Goal: Information Seeking & Learning: Learn about a topic

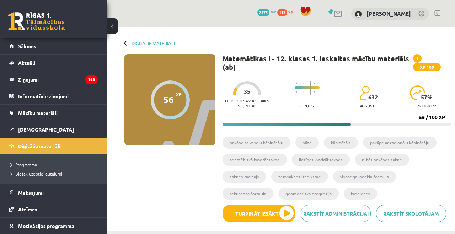
scroll to position [453, 0]
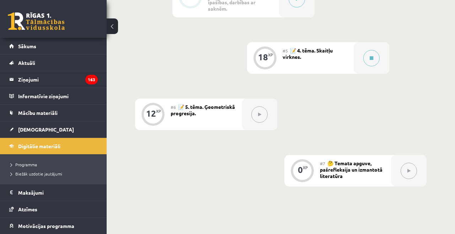
click at [312, 49] on span "📝 4. tēma. Skaitļu virknes." at bounding box center [307, 53] width 50 height 13
click at [375, 60] on button at bounding box center [371, 58] width 16 height 16
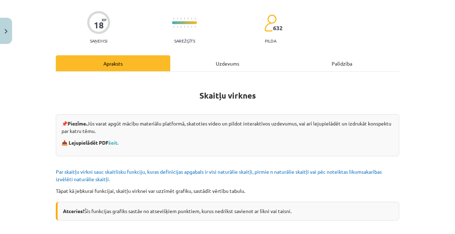
scroll to position [63, 0]
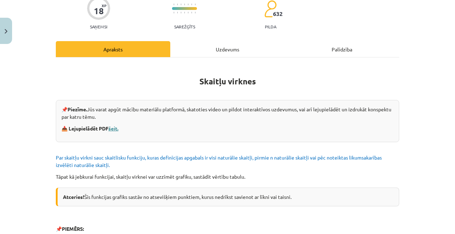
click at [114, 129] on link "šeit." at bounding box center [113, 128] width 10 height 6
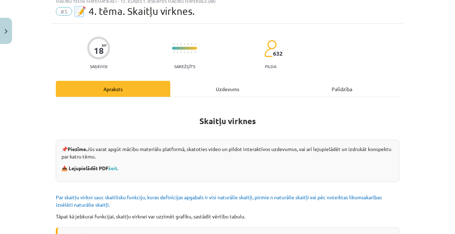
scroll to position [14, 0]
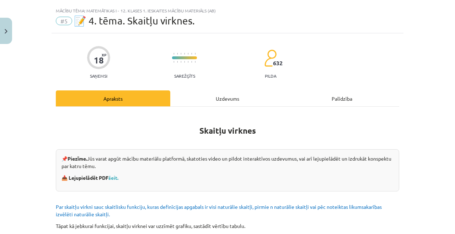
click at [214, 98] on div "Uzdevums" at bounding box center [227, 99] width 114 height 16
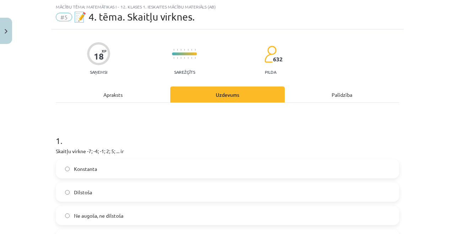
click at [138, 93] on div "Apraksts" at bounding box center [113, 95] width 114 height 16
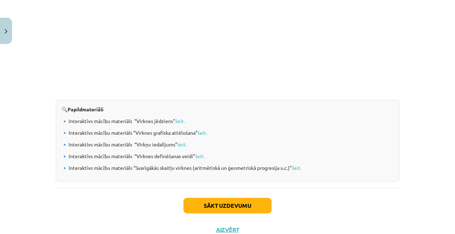
scroll to position [739, 0]
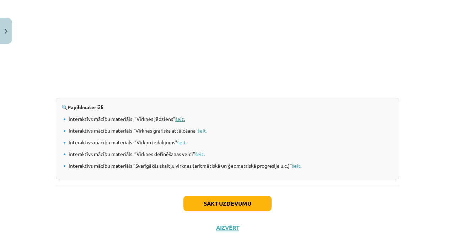
click at [180, 119] on link "šeit." at bounding box center [180, 119] width 10 height 6
click at [207, 130] on link "šeit." at bounding box center [203, 131] width 10 height 6
click at [180, 139] on p "🔹 Interaktīvs mācību materiāls “Virkņu iedalījums” šeit." at bounding box center [227, 142] width 332 height 7
click at [181, 142] on link "šeit." at bounding box center [182, 142] width 10 height 6
click at [203, 154] on link "šeit." at bounding box center [200, 154] width 10 height 6
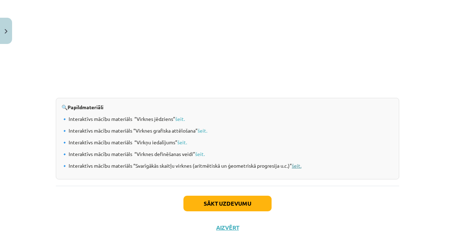
click at [294, 167] on link "šeit." at bounding box center [297, 166] width 10 height 6
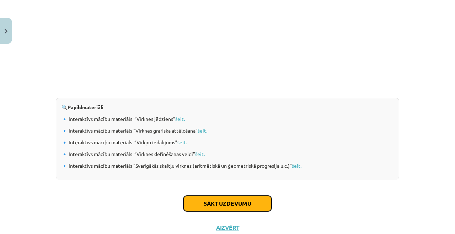
click at [244, 207] on button "Sākt uzdevumu" at bounding box center [227, 204] width 88 height 16
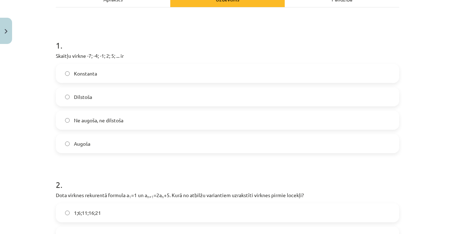
scroll to position [114, 0]
click at [133, 149] on label "Augoša" at bounding box center [227, 144] width 342 height 18
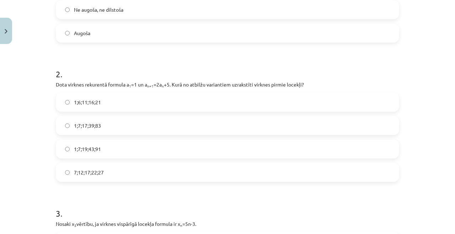
scroll to position [227, 0]
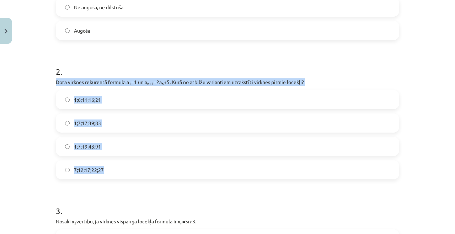
drag, startPoint x: 52, startPoint y: 81, endPoint x: 306, endPoint y: 172, distance: 270.2
copy div "Dota virknes rekurentā formula a 1 =1 un a n+1 =2a n +5. Kurā no atbilžu varian…"
click at [139, 144] on label "1;7;19;43;91" at bounding box center [227, 147] width 342 height 18
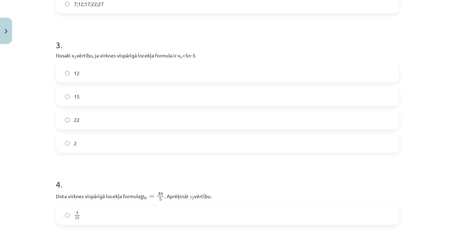
scroll to position [396, 0]
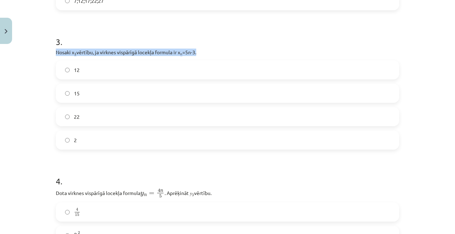
drag, startPoint x: 200, startPoint y: 52, endPoint x: 55, endPoint y: 50, distance: 145.3
click at [54, 51] on div "18 XP Saņemsi Sarežģīts 632 pilda Apraksts Uzdevums Palīdzība 1 . Skaitļu virkn…" at bounding box center [228, 143] width 352 height 985
copy p "Nosaki x 3 vērtību, ja virknes vispārīgā locekļa formula ir x n =5n-3."
click at [116, 19] on form "1 . Skaitļu virkne -7; -4; -1; 2; 5; ... ir Konstanta Dilstoša Ne augoša, ne di…" at bounding box center [227, 158] width 343 height 826
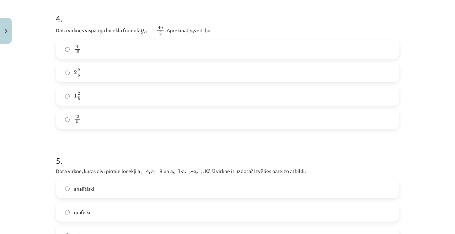
scroll to position [555, 0]
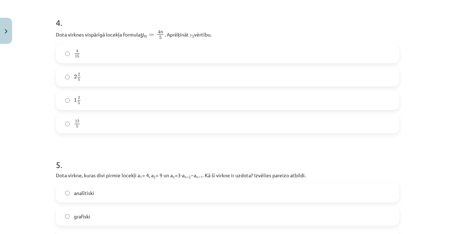
click at [94, 77] on label "2 2 5 2 2 5" at bounding box center [227, 77] width 342 height 18
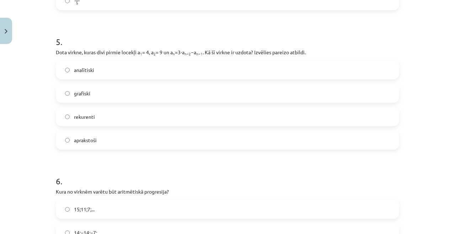
scroll to position [688, 0]
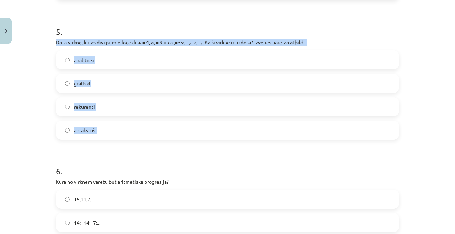
drag, startPoint x: 54, startPoint y: 44, endPoint x: 105, endPoint y: 134, distance: 103.7
copy div "Dota virkne, kuras divi pirmie locekļi a 1 = 4, a 2 = 9 un a n =3⋅a n−2 −a n−1 …"
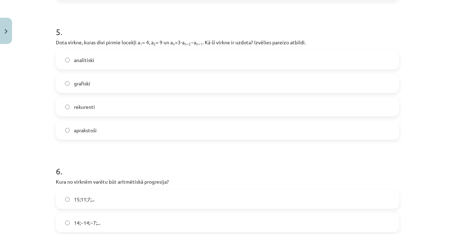
click at [108, 106] on label "rekurenti" at bounding box center [227, 107] width 342 height 18
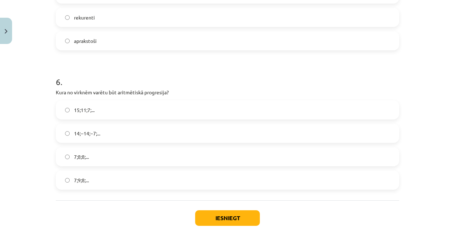
scroll to position [778, 0]
click at [102, 180] on label "7;9;8;..." at bounding box center [227, 180] width 342 height 18
click at [216, 219] on button "Iesniegt" at bounding box center [227, 218] width 65 height 16
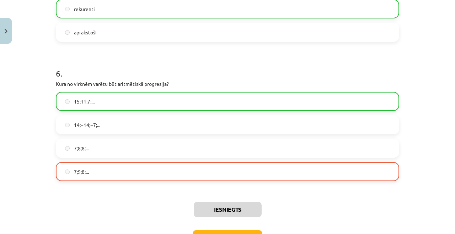
scroll to position [838, 0]
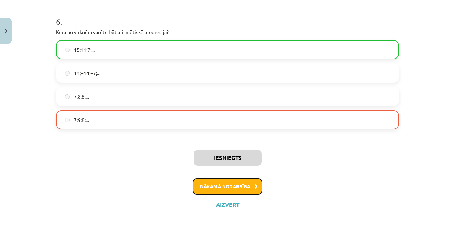
click at [227, 188] on button "Nākamā nodarbība" at bounding box center [228, 187] width 70 height 16
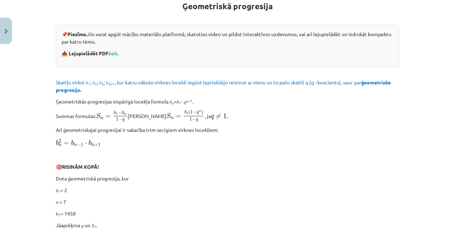
scroll to position [0, 0]
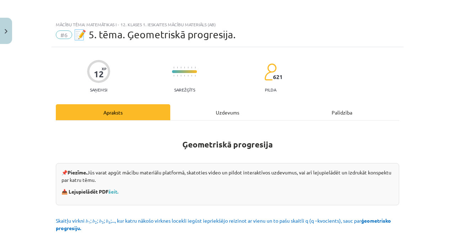
click at [232, 114] on div "Uzdevums" at bounding box center [227, 112] width 114 height 16
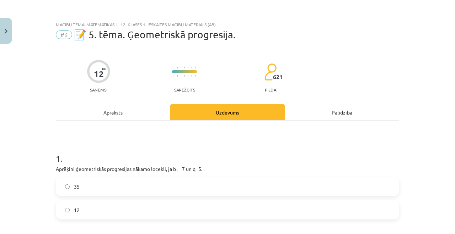
click at [140, 112] on div "Apraksts" at bounding box center [113, 112] width 114 height 16
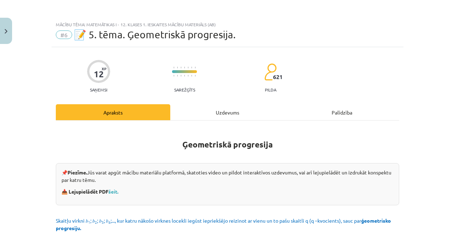
scroll to position [18, 0]
